Goal: Complete application form

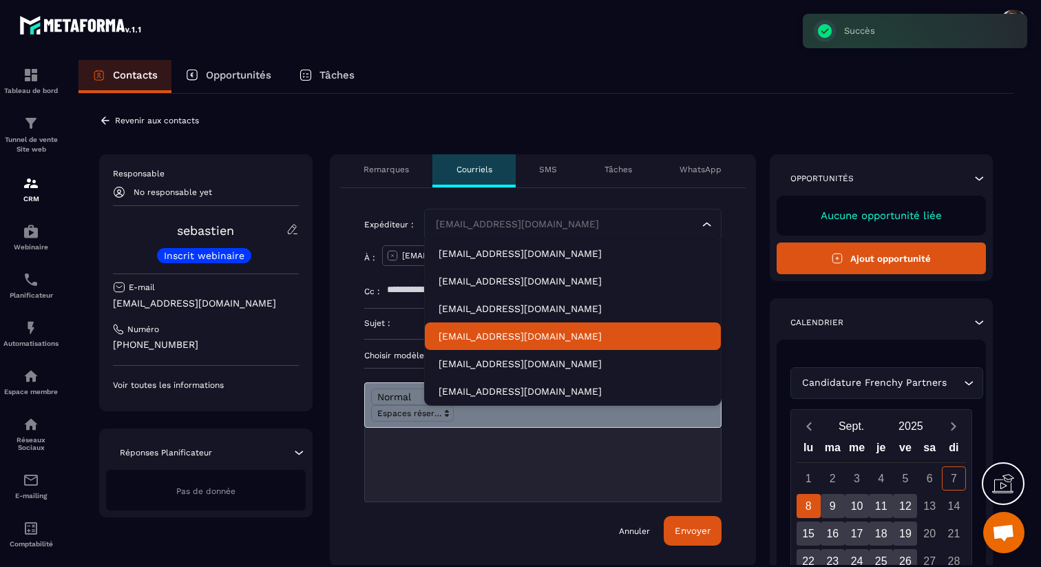
click at [569, 337] on p "[EMAIL_ADDRESS][DOMAIN_NAME]" at bounding box center [573, 336] width 269 height 14
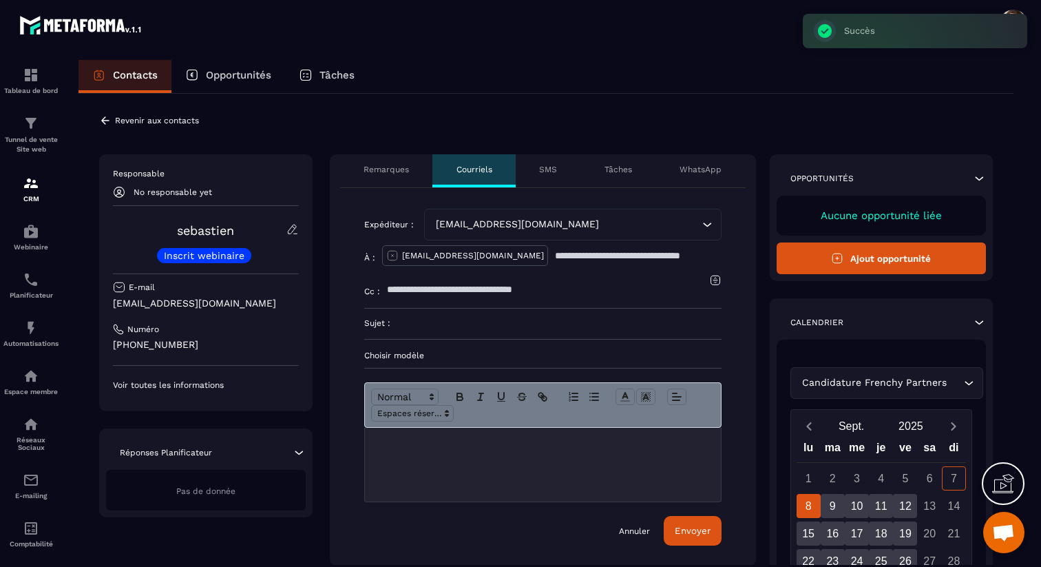
click at [467, 354] on p "Choisir modèle" at bounding box center [542, 355] width 357 height 11
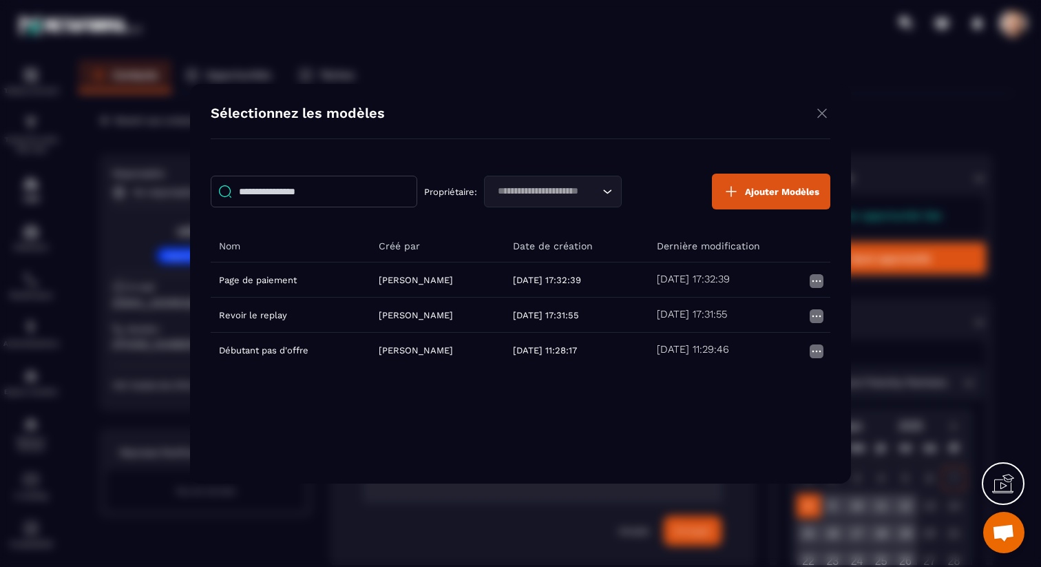
click at [823, 114] on img "Modal window" at bounding box center [822, 113] width 17 height 17
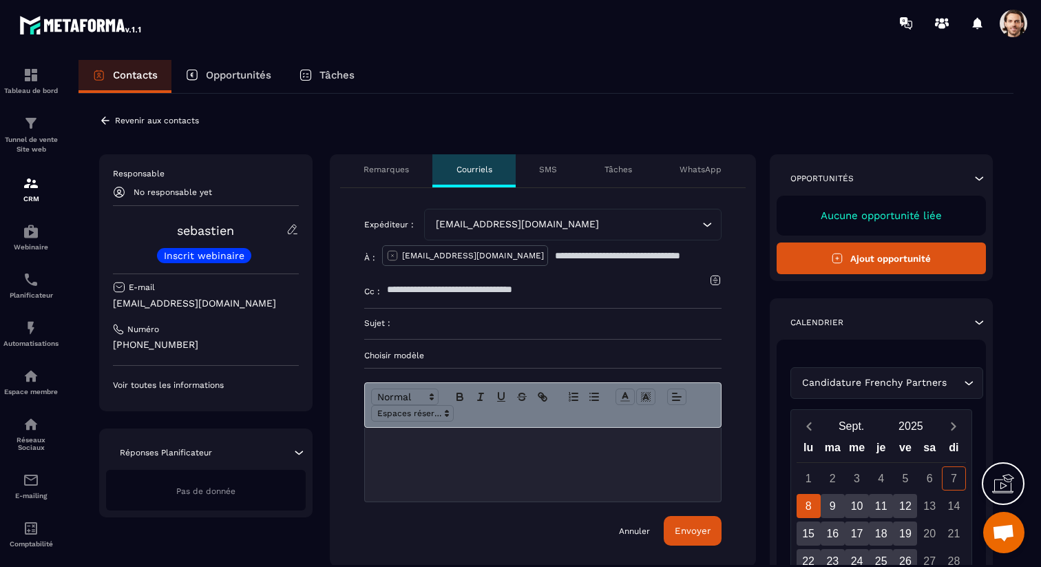
click at [419, 329] on input at bounding box center [555, 323] width 331 height 30
type input "*"
type input "**********"
click at [400, 479] on div at bounding box center [543, 465] width 356 height 74
click at [405, 412] on span at bounding box center [412, 413] width 83 height 17
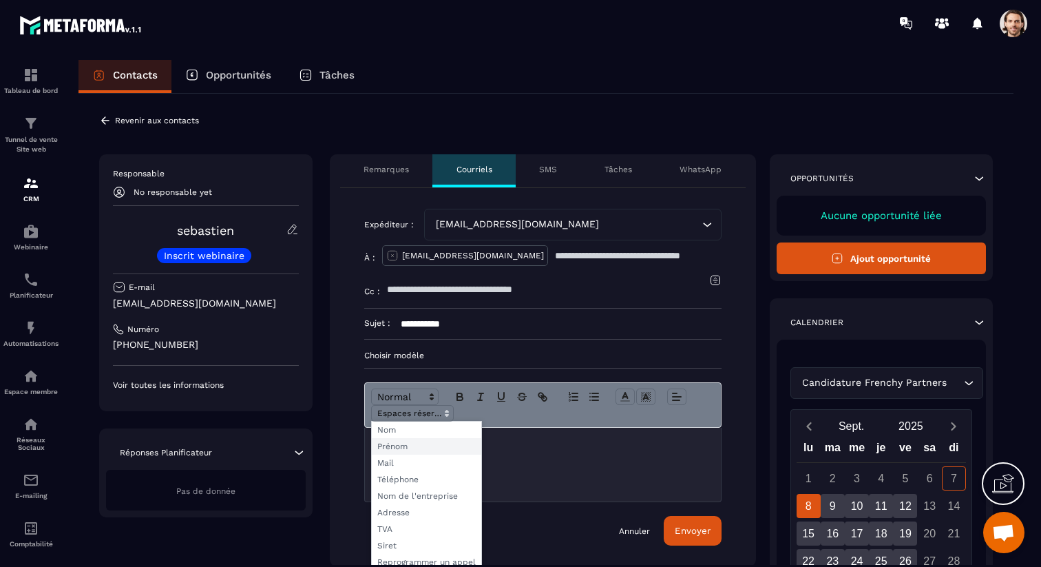
click at [410, 446] on span at bounding box center [426, 446] width 109 height 17
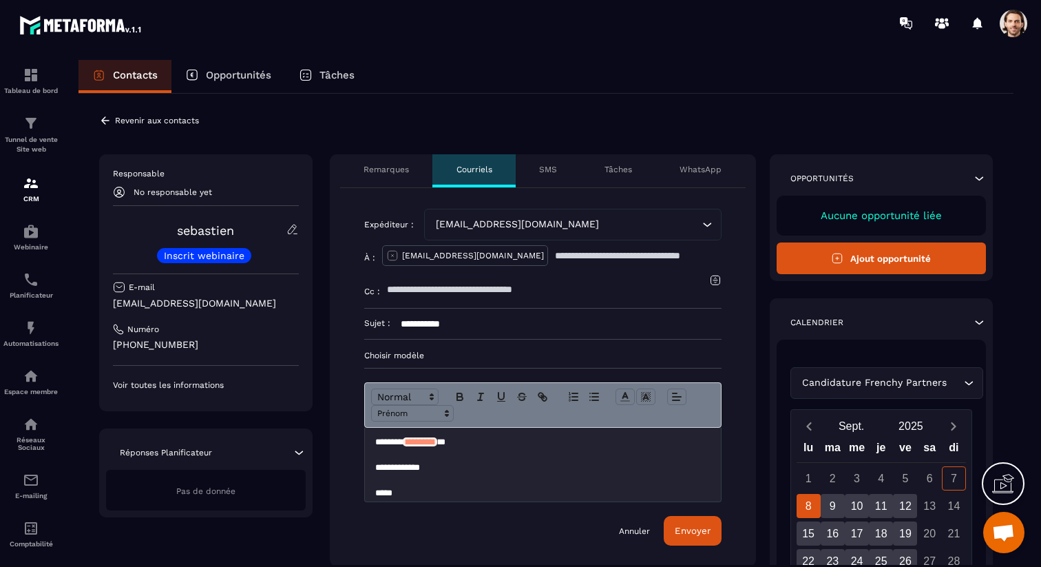
click at [688, 534] on button "Envoyer" at bounding box center [693, 531] width 58 height 30
